Goal: Task Accomplishment & Management: Manage account settings

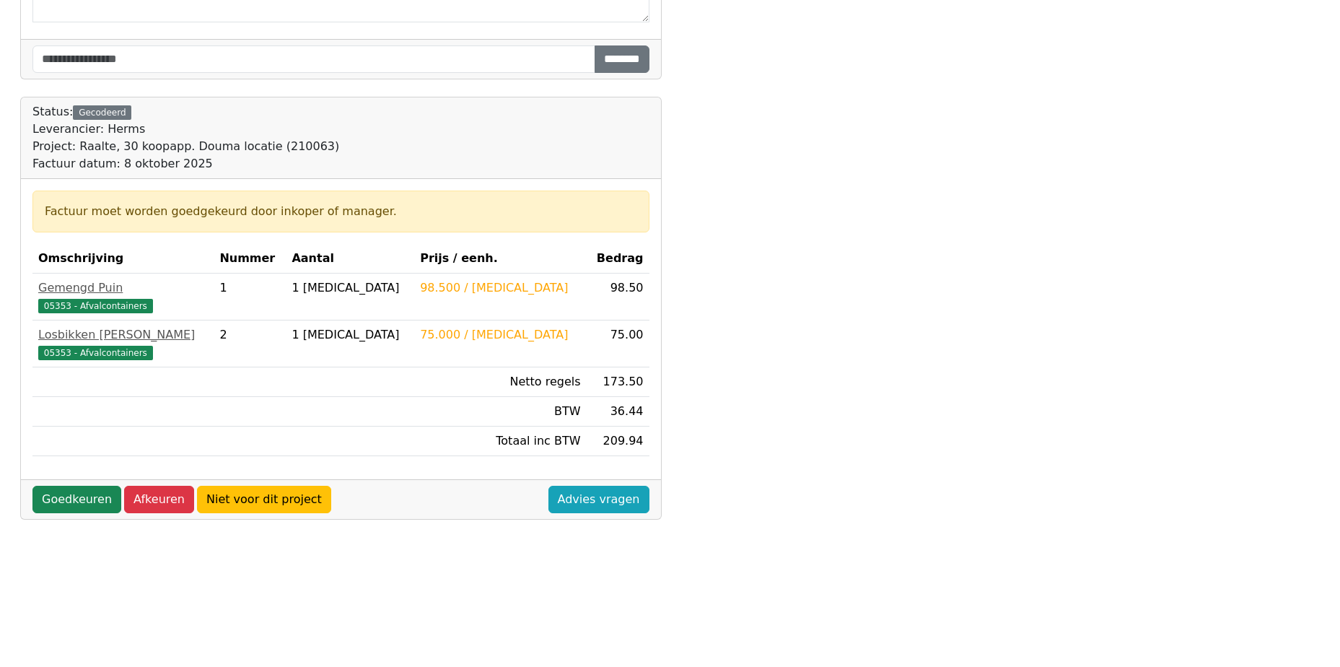
scroll to position [403, 0]
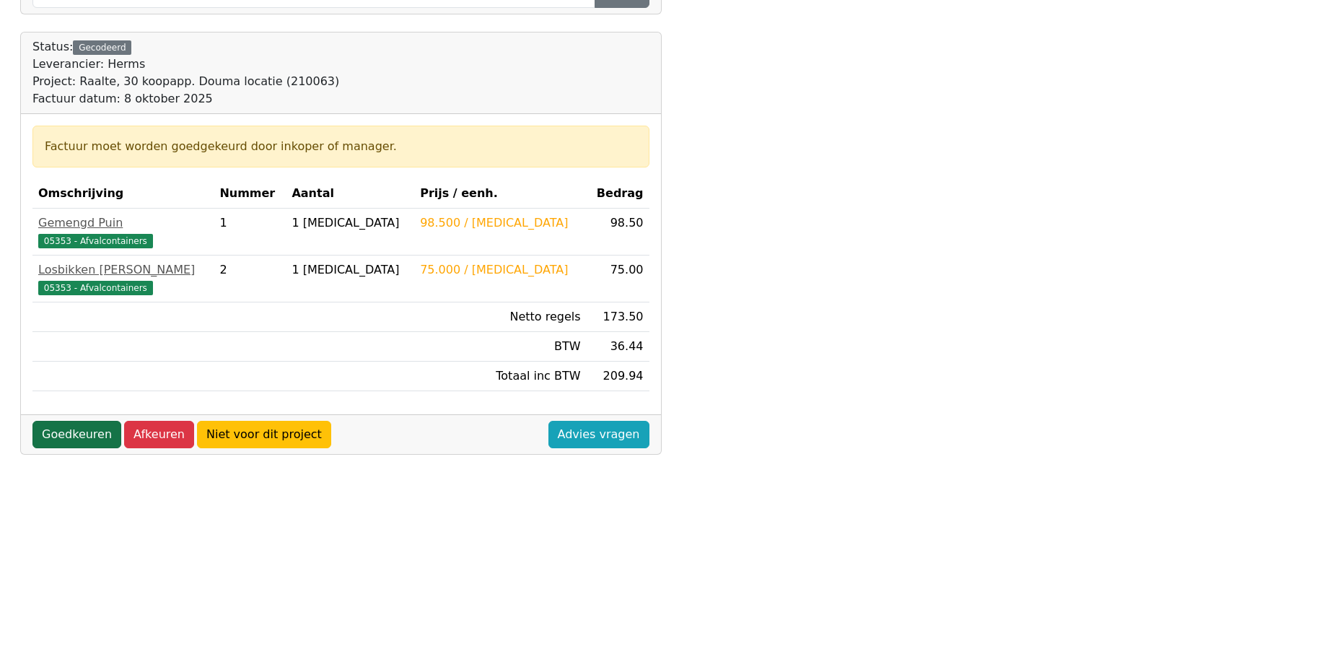
click at [84, 432] on link "Goedkeuren" at bounding box center [76, 434] width 89 height 27
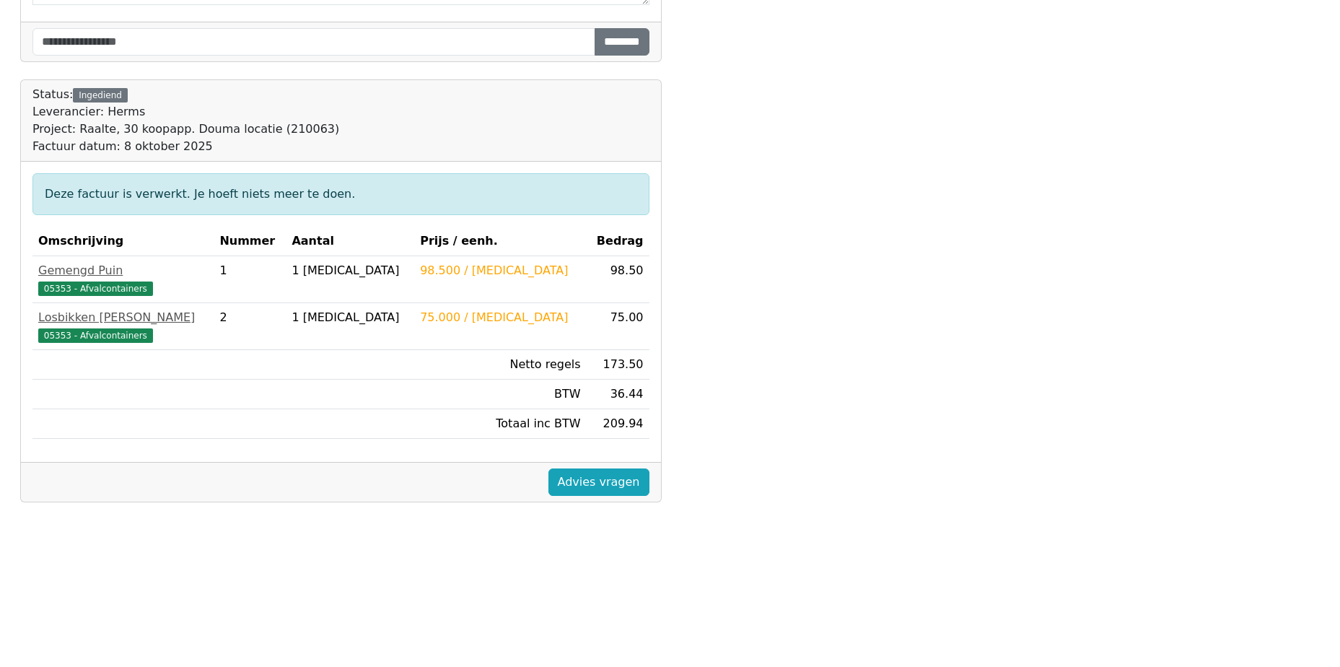
scroll to position [403, 0]
